Goal: Find specific page/section: Find specific page/section

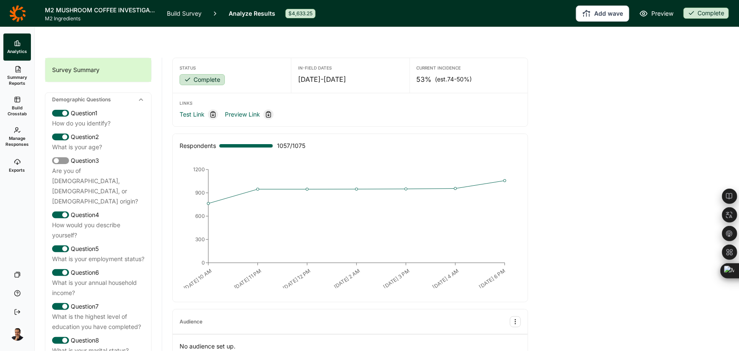
click at [19, 13] on icon at bounding box center [17, 13] width 17 height 17
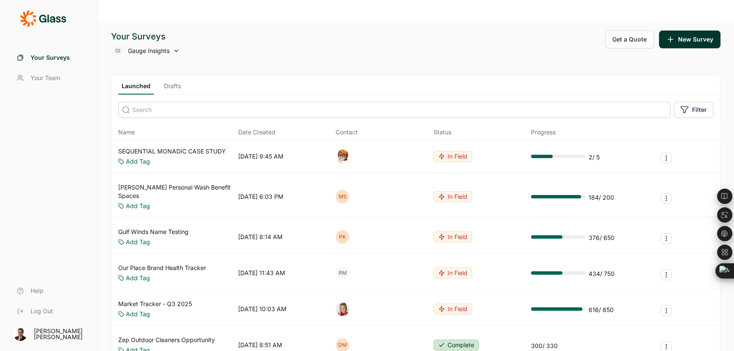
click at [53, 79] on span "Your Team" at bounding box center [46, 78] width 30 height 8
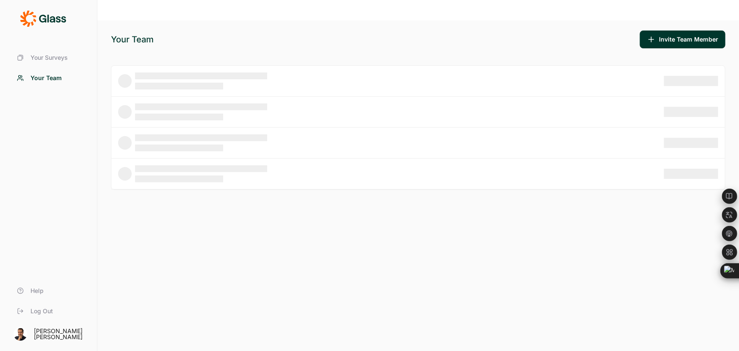
click at [64, 60] on span "Your Surveys" at bounding box center [49, 57] width 37 height 8
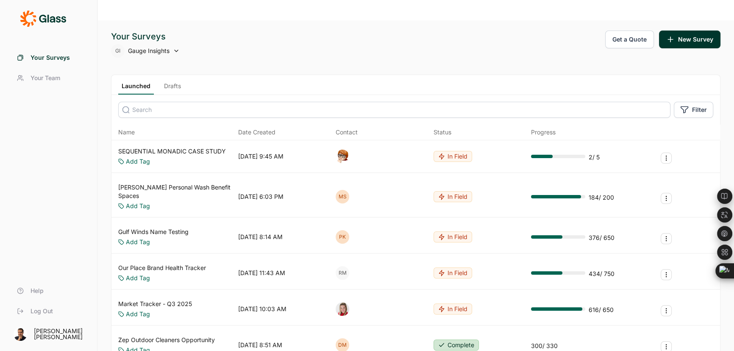
click at [163, 82] on link "Drafts" at bounding box center [173, 88] width 24 height 13
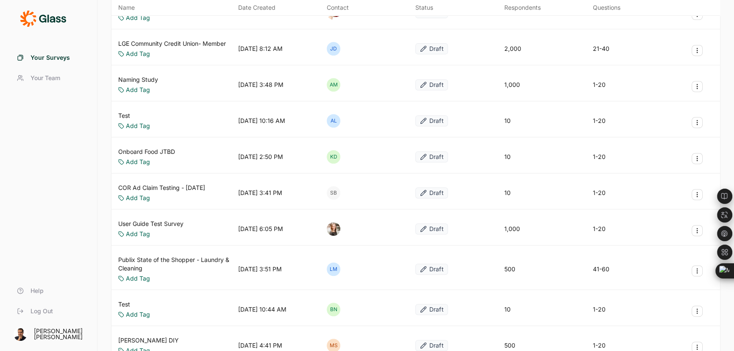
scroll to position [462, 0]
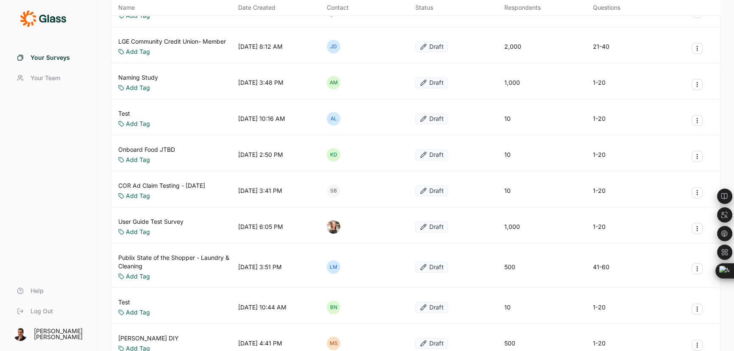
click at [160, 253] on link "Publix State of the Shopper - Laundry & Cleaning" at bounding box center [176, 261] width 117 height 17
